Goal: Task Accomplishment & Management: Use online tool/utility

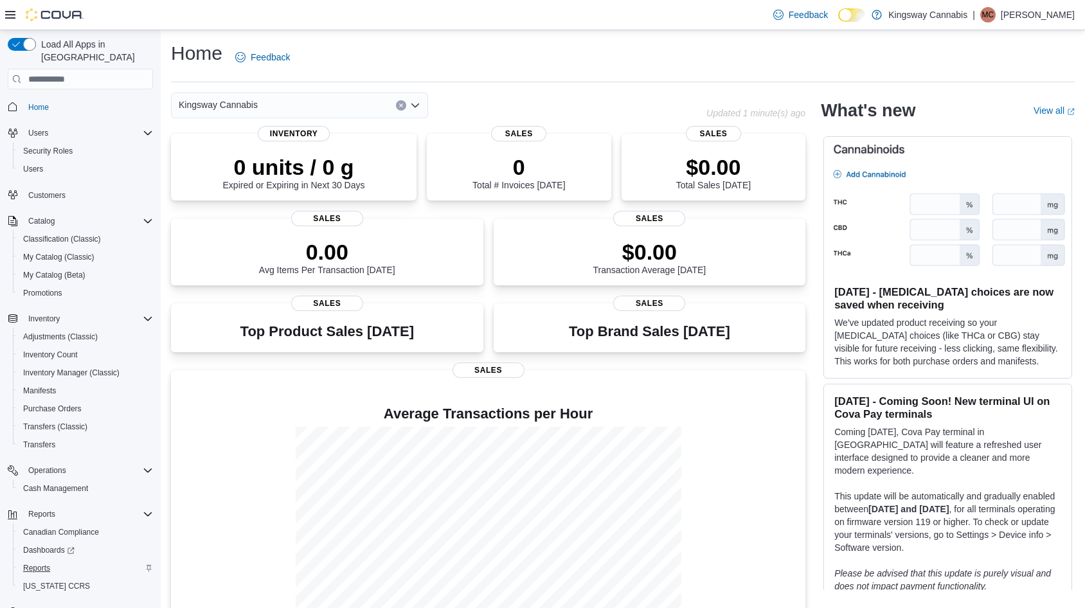
click at [40, 563] on span "Reports" at bounding box center [36, 568] width 27 height 10
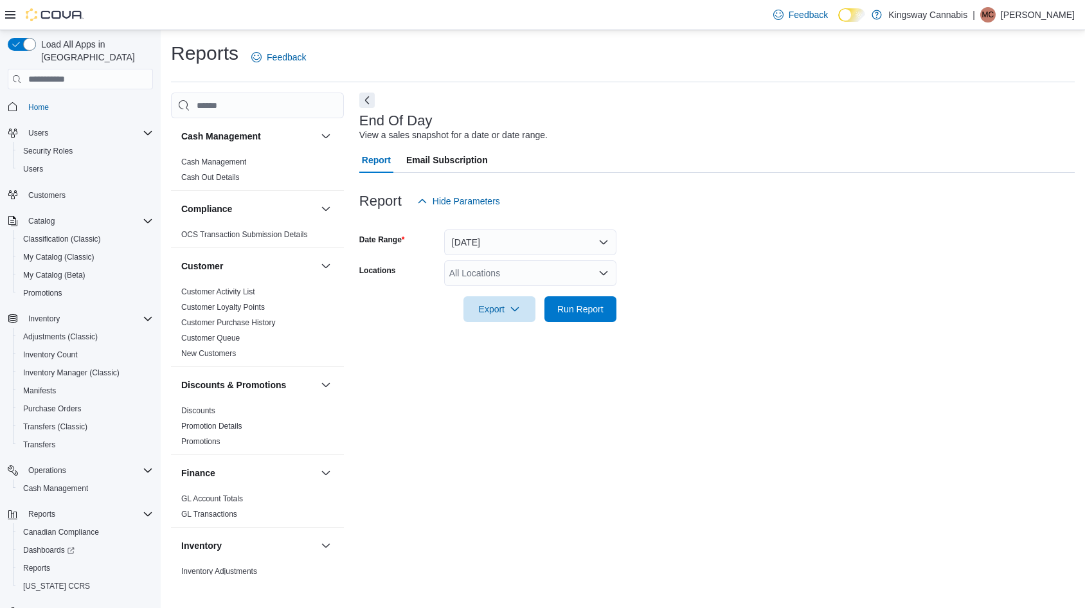
click at [574, 242] on button "[DATE]" at bounding box center [530, 242] width 172 height 26
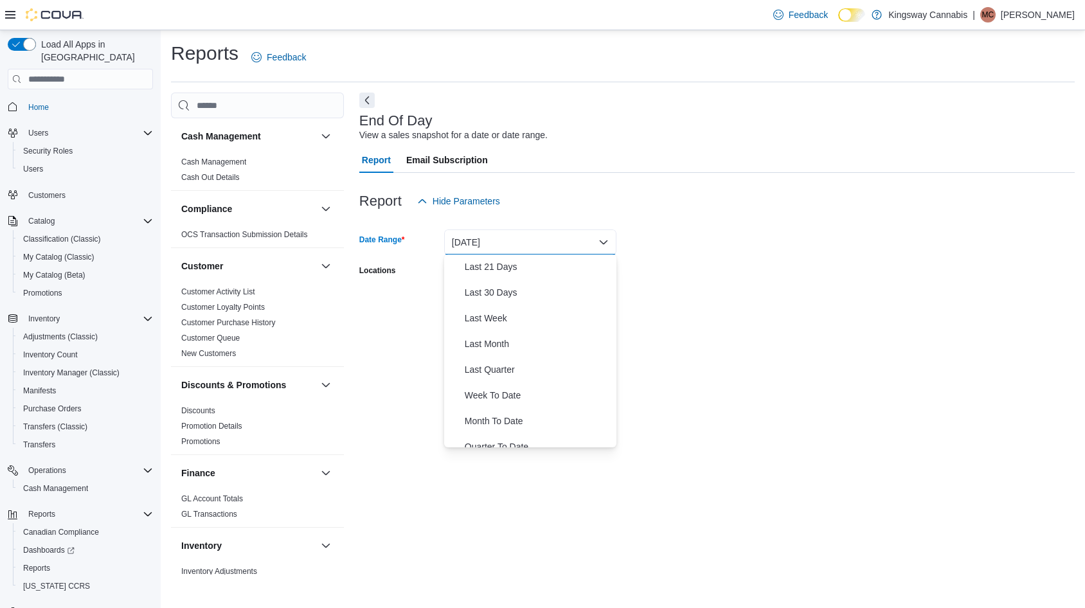
scroll to position [157, 0]
click at [495, 344] on span "Last Month" at bounding box center [538, 341] width 147 height 15
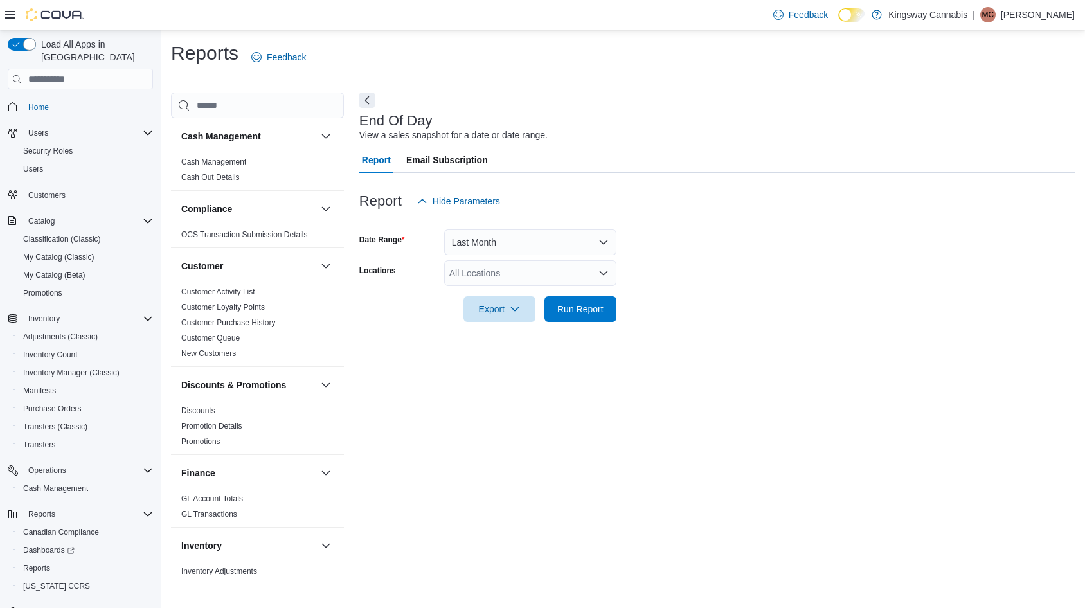
click at [531, 241] on button "Last Month" at bounding box center [530, 242] width 172 height 26
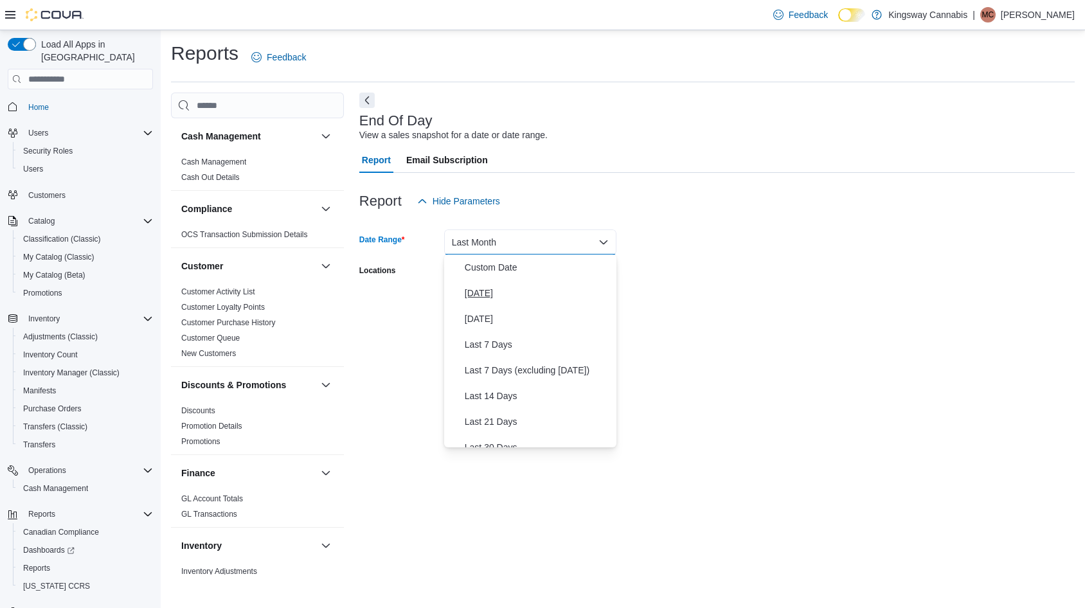
scroll to position [0, 0]
click at [513, 269] on span "Custom Date" at bounding box center [538, 267] width 147 height 15
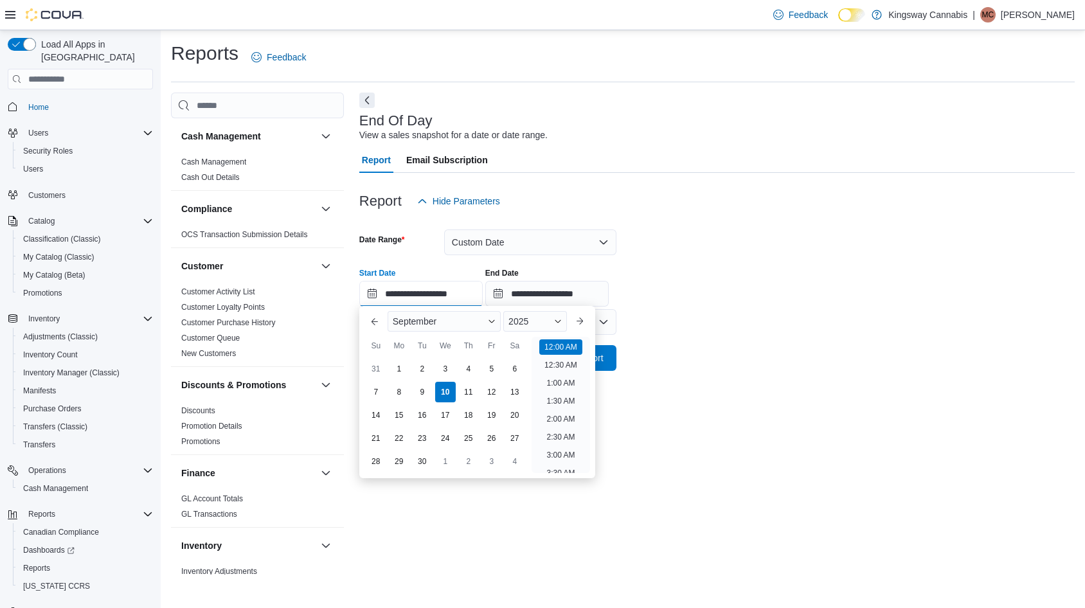
click at [388, 295] on input "**********" at bounding box center [420, 294] width 123 height 26
click at [430, 323] on span "September" at bounding box center [415, 321] width 44 height 10
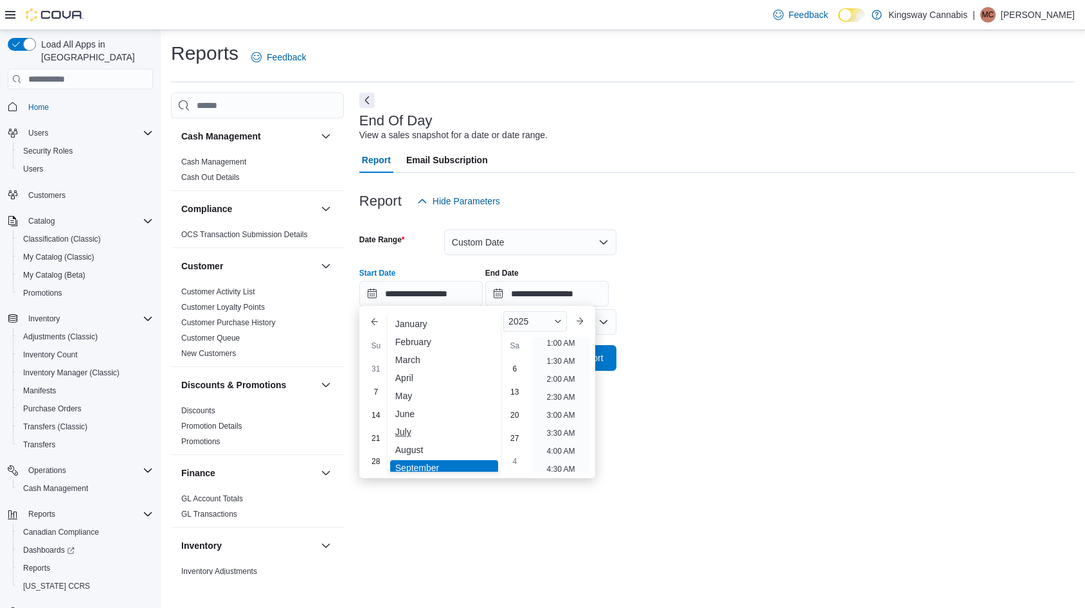
click at [409, 431] on div "July" at bounding box center [444, 431] width 108 height 15
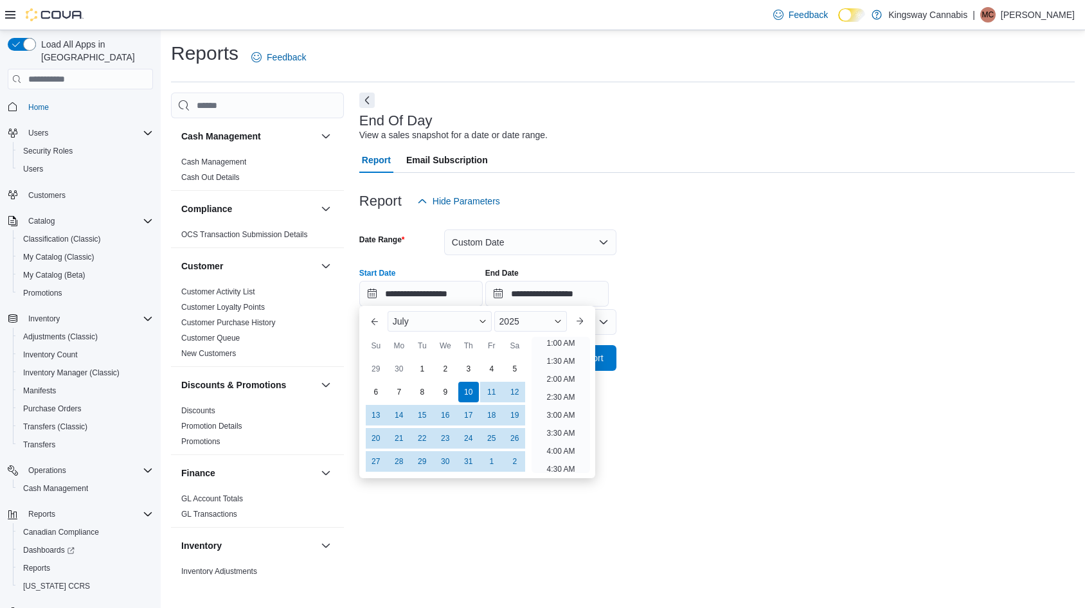
scroll to position [3, 0]
click at [425, 368] on div "1" at bounding box center [422, 369] width 22 height 22
type input "**********"
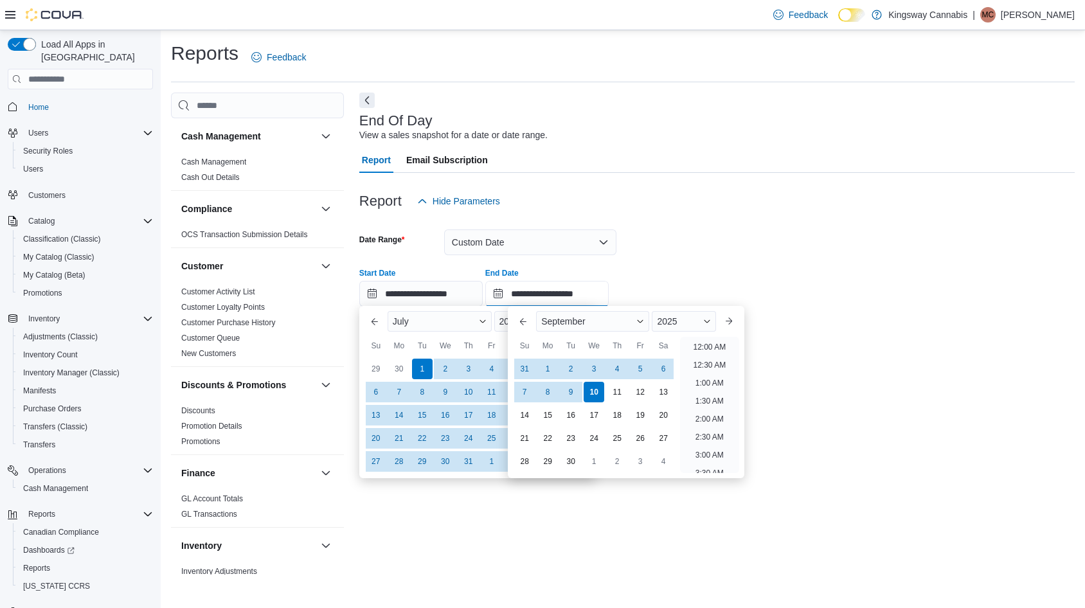
click at [559, 290] on input "**********" at bounding box center [546, 294] width 123 height 26
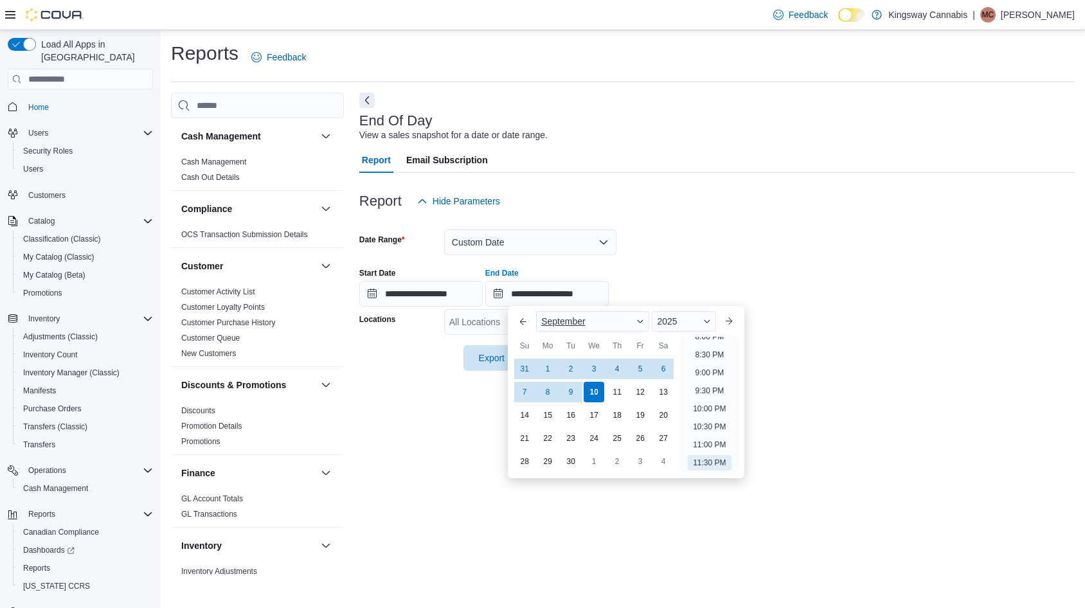
click at [624, 319] on div "September" at bounding box center [592, 321] width 113 height 21
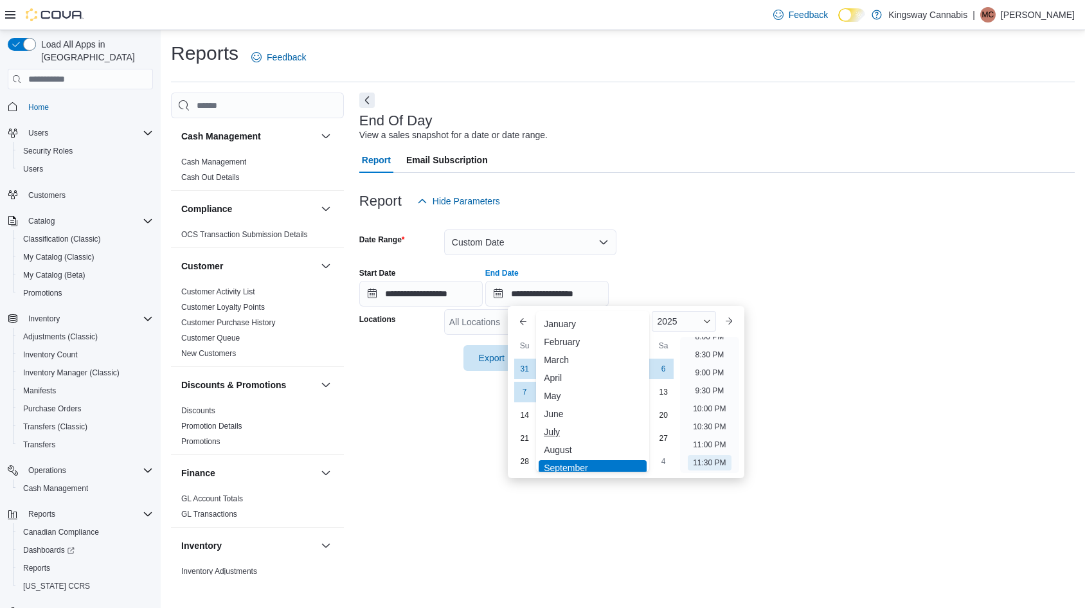
click at [551, 432] on div "July" at bounding box center [592, 431] width 108 height 15
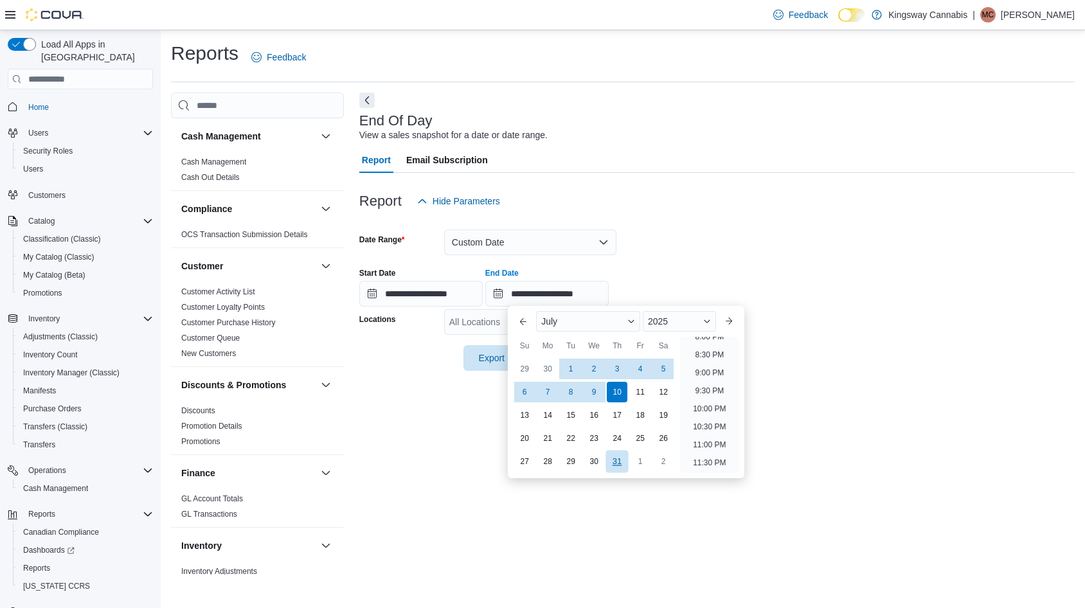
click at [615, 463] on div "31" at bounding box center [617, 461] width 22 height 22
type input "**********"
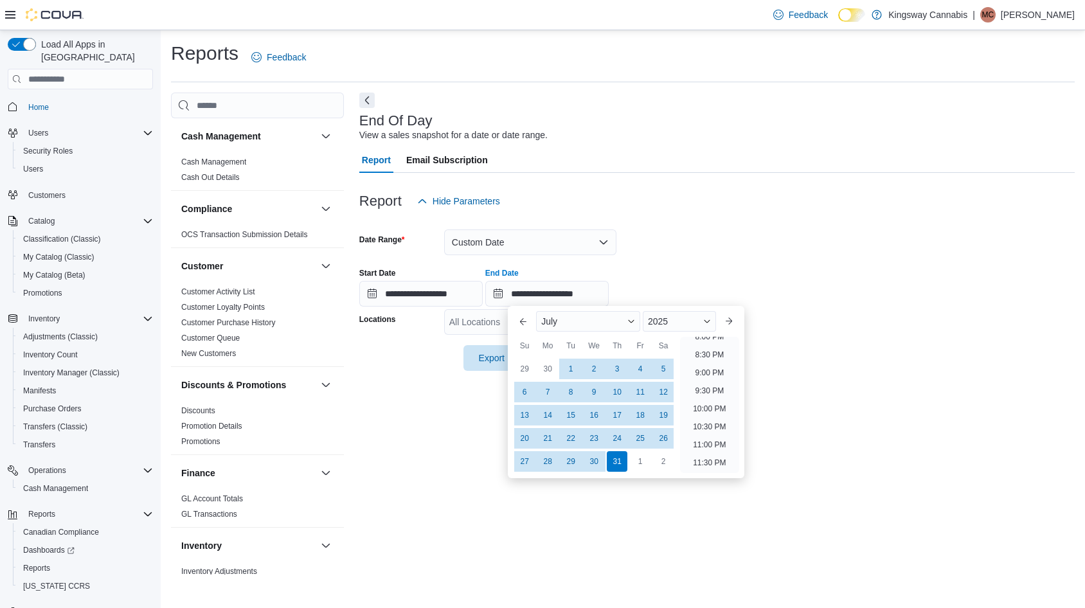
click at [830, 276] on div "**********" at bounding box center [716, 282] width 715 height 49
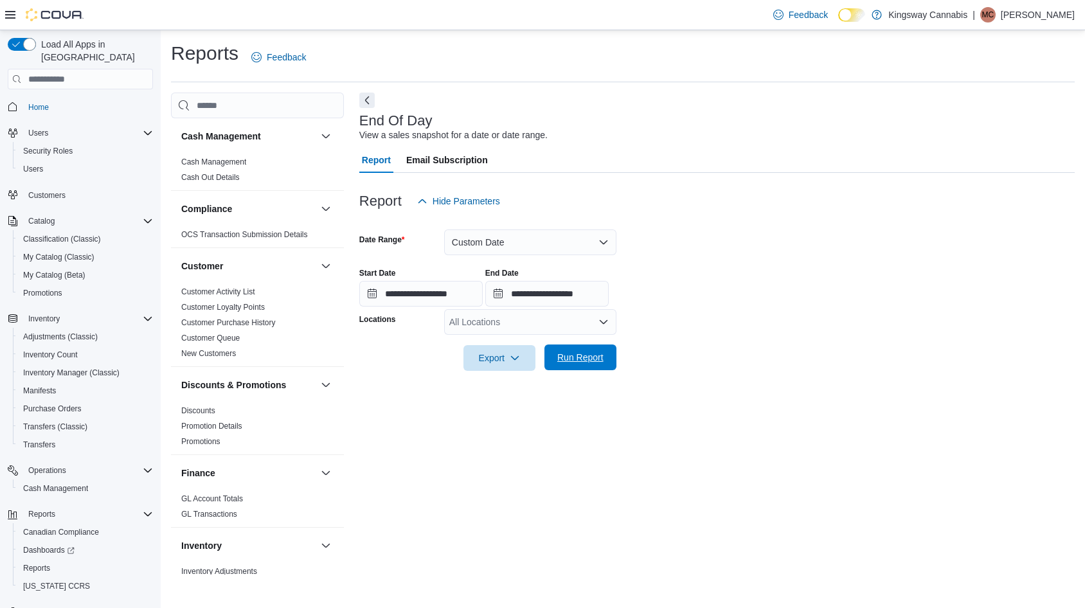
click at [567, 362] on span "Run Report" at bounding box center [580, 357] width 46 height 13
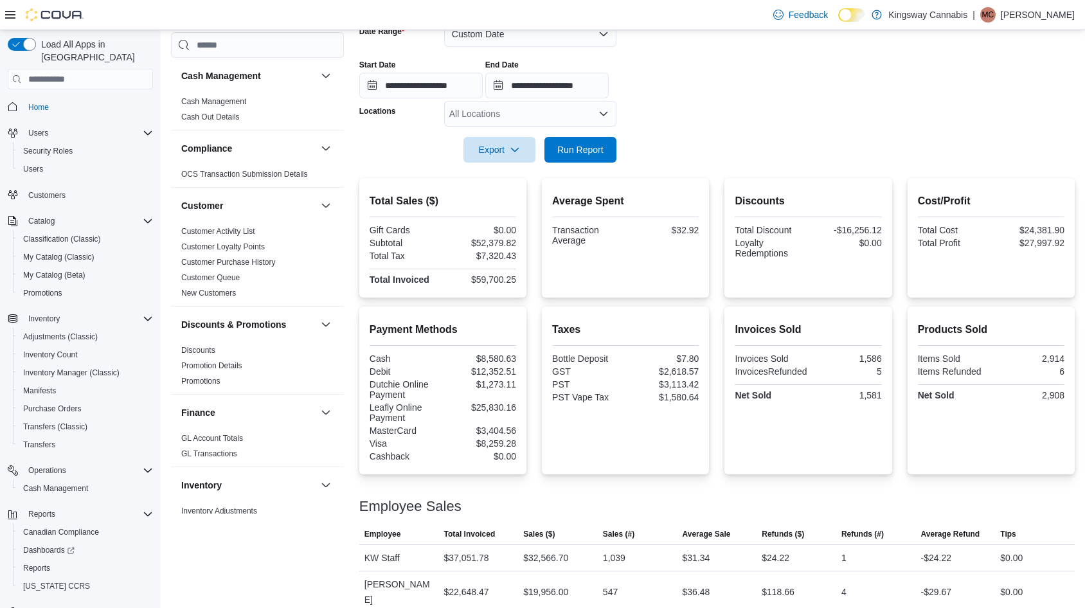
scroll to position [208, 0]
click at [516, 151] on icon "button" at bounding box center [515, 150] width 10 height 10
click at [508, 200] on span "Export to Pdf" at bounding box center [501, 201] width 58 height 10
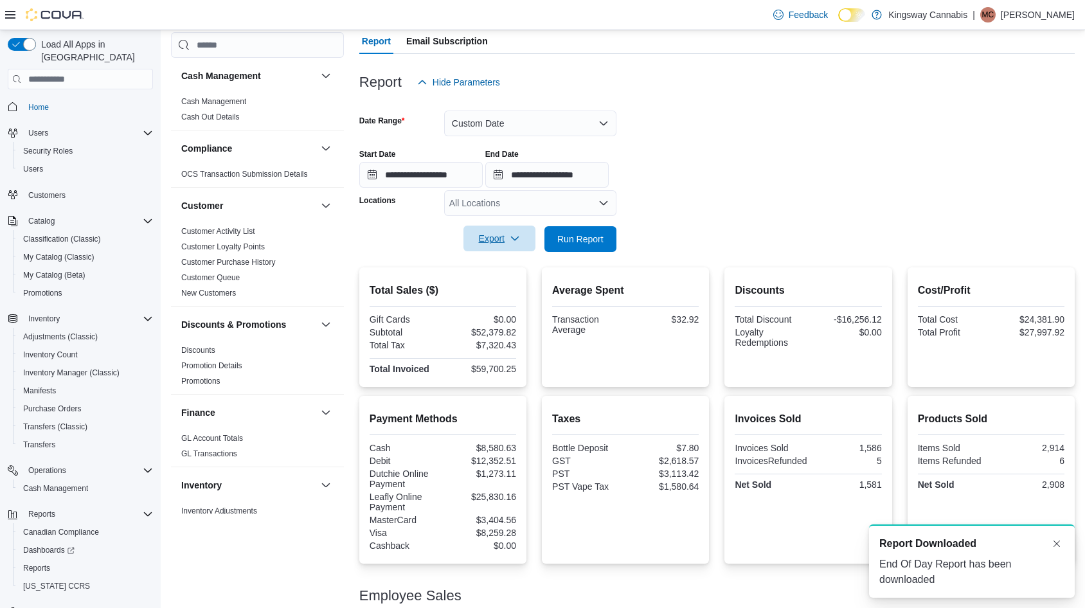
scroll to position [0, 0]
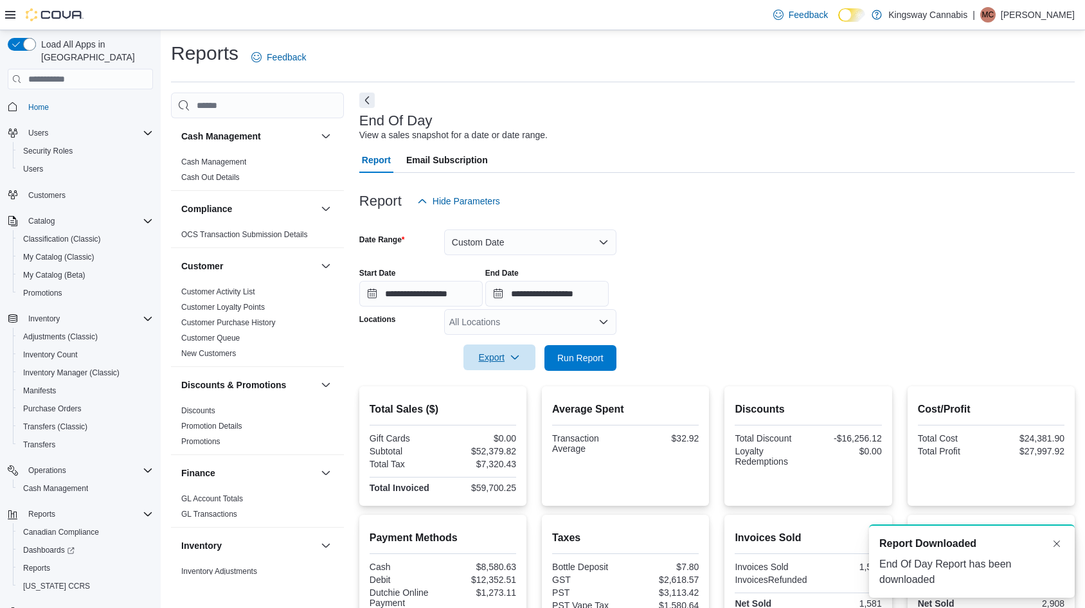
click at [505, 238] on button "Custom Date" at bounding box center [530, 242] width 172 height 26
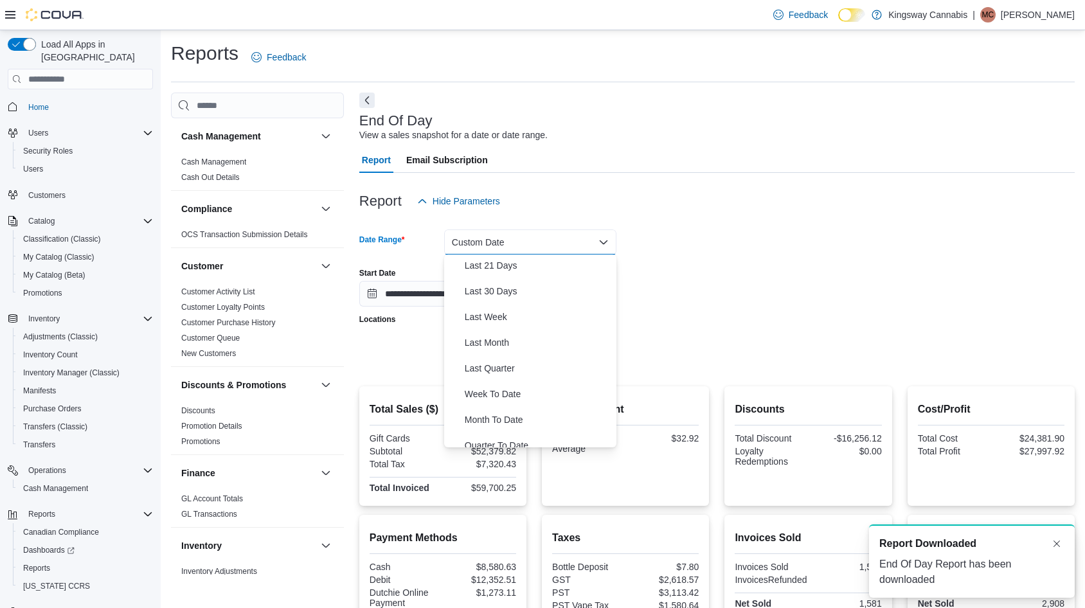
scroll to position [157, 0]
click at [497, 341] on span "Last Month" at bounding box center [538, 341] width 147 height 15
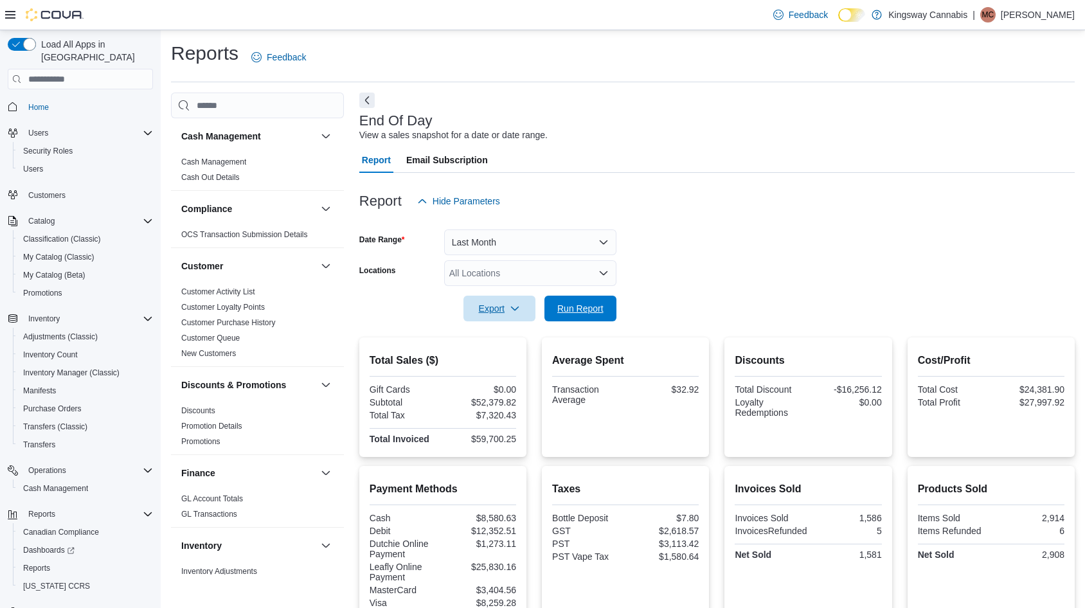
click at [578, 315] on span "Run Report" at bounding box center [580, 309] width 57 height 26
click at [505, 308] on span "Export" at bounding box center [499, 309] width 57 height 26
click at [485, 360] on span "Export to Pdf" at bounding box center [501, 360] width 58 height 10
